Goal: Information Seeking & Learning: Find specific page/section

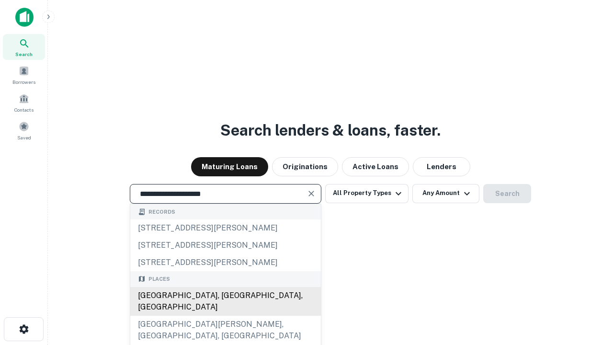
click at [225, 315] on div "[GEOGRAPHIC_DATA], [GEOGRAPHIC_DATA], [GEOGRAPHIC_DATA]" at bounding box center [225, 301] width 190 height 29
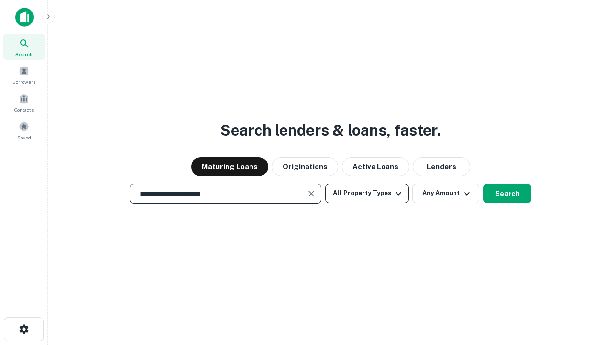
type input "**********"
click at [367, 193] on button "All Property Types" at bounding box center [366, 193] width 83 height 19
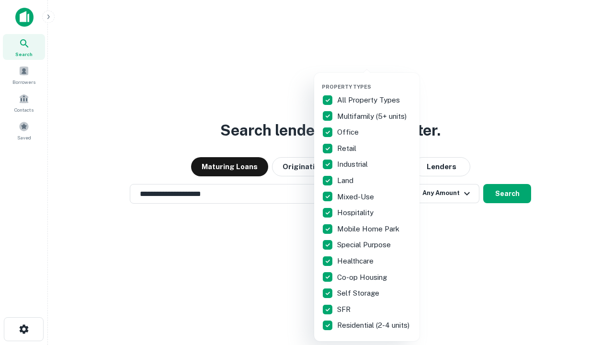
click at [374, 80] on button "button" at bounding box center [374, 80] width 105 height 0
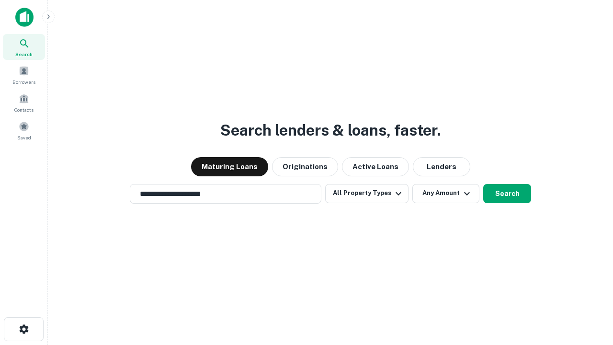
scroll to position [6, 115]
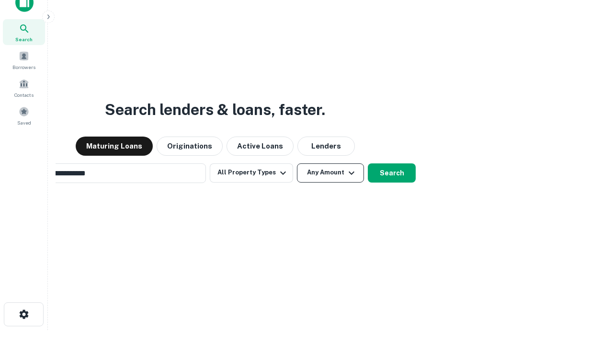
click at [297, 163] on button "Any Amount" at bounding box center [330, 172] width 67 height 19
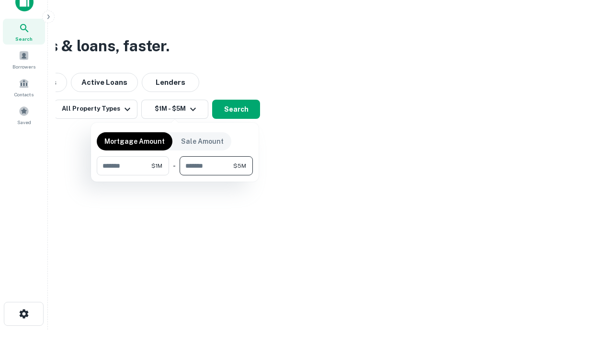
type input "*******"
click at [175, 175] on button "button" at bounding box center [175, 175] width 156 height 0
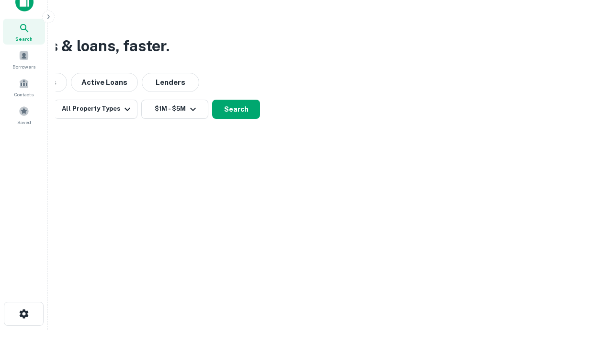
scroll to position [6, 177]
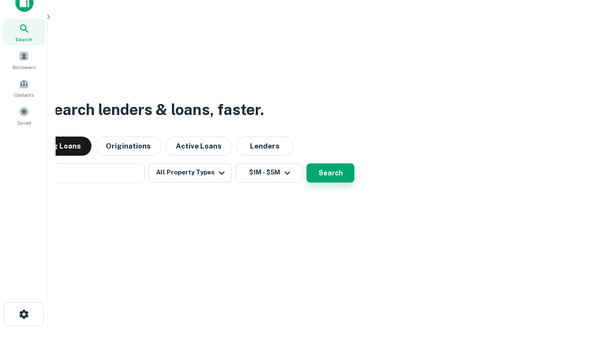
click at [306, 163] on button "Search" at bounding box center [330, 172] width 48 height 19
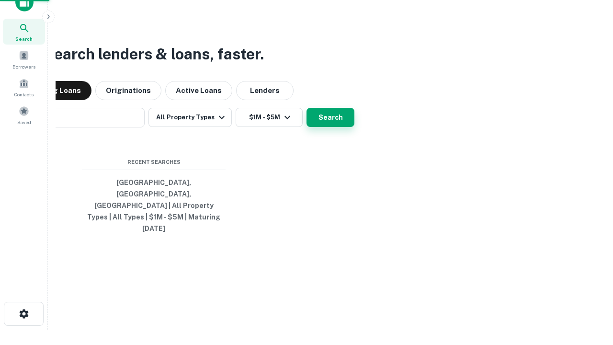
scroll to position [25, 271]
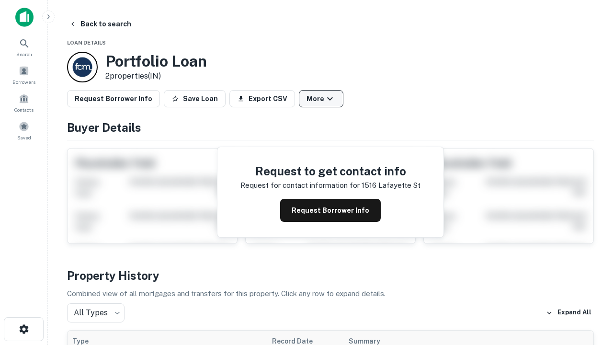
click at [321, 99] on button "More" at bounding box center [321, 98] width 45 height 17
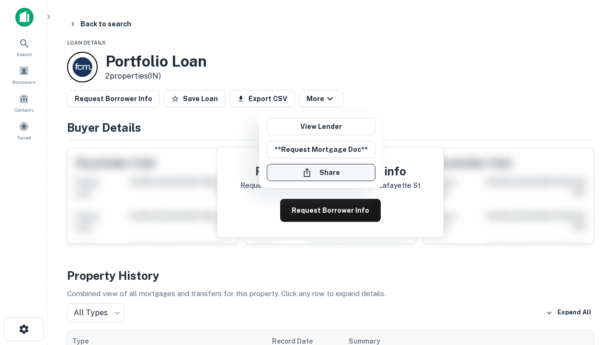
click at [321, 172] on button "Share" at bounding box center [321, 172] width 109 height 17
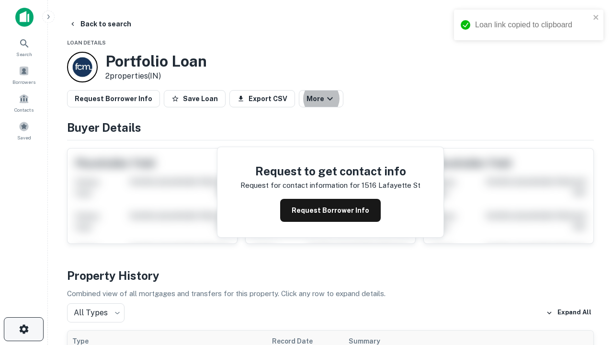
click at [23, 329] on icon "button" at bounding box center [23, 328] width 11 height 11
